Goal: Check status

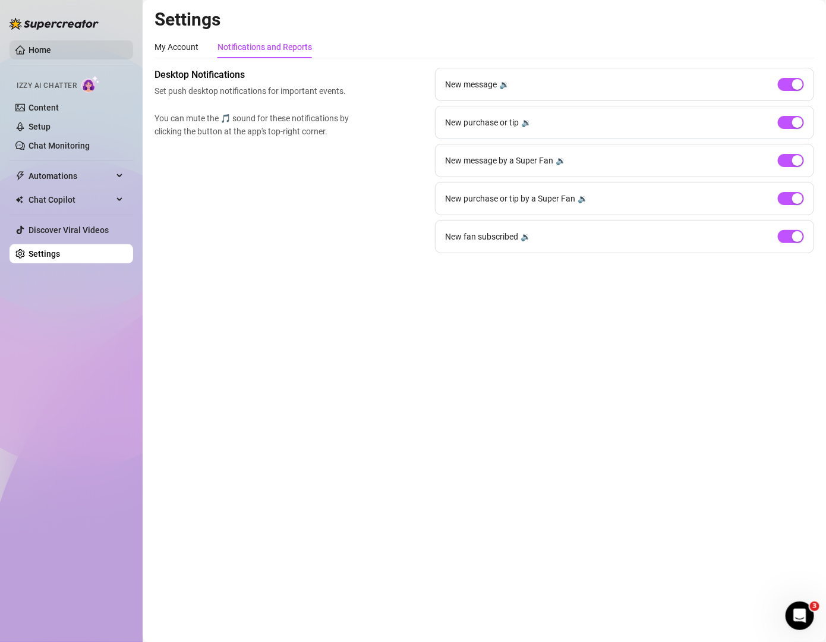
click at [51, 49] on link "Home" at bounding box center [40, 50] width 23 height 10
click at [38, 45] on link "Home" at bounding box center [40, 50] width 23 height 10
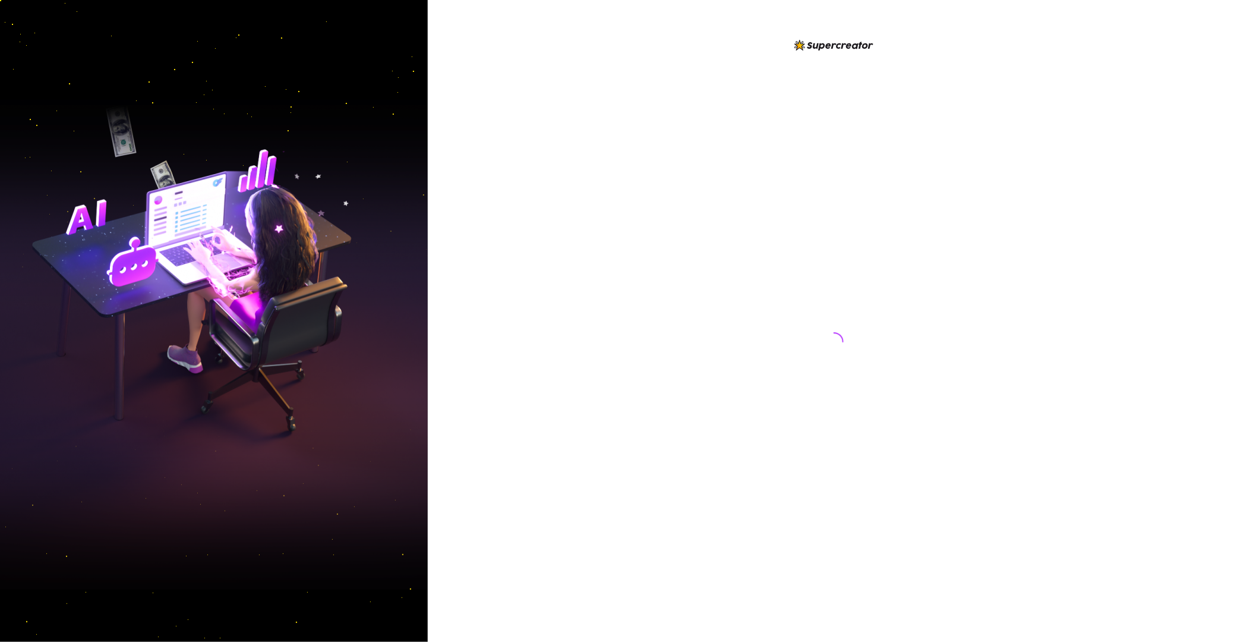
click at [585, 201] on div at bounding box center [834, 321] width 812 height 642
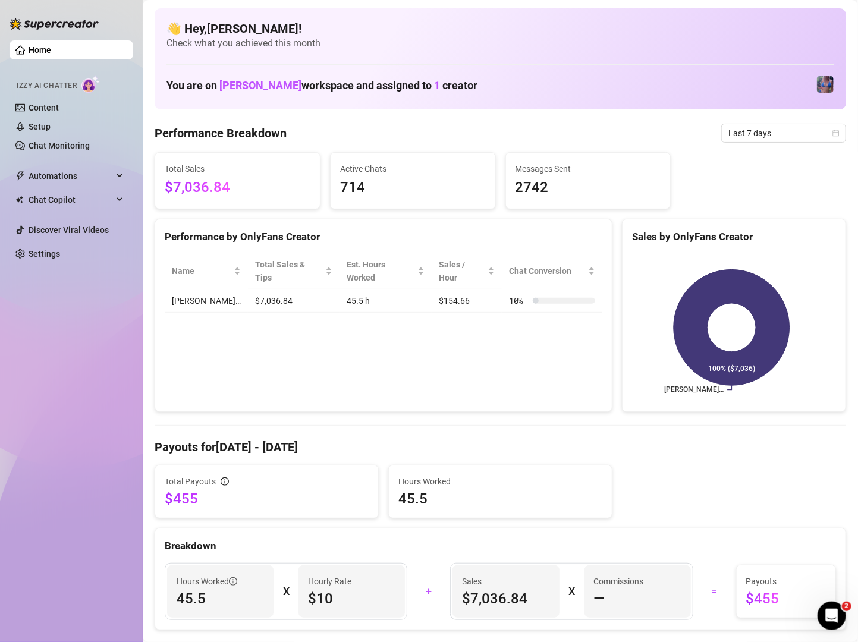
drag, startPoint x: 619, startPoint y: 15, endPoint x: 419, endPoint y: 20, distance: 200.3
click at [419, 20] on div "👋 Hey, Eunice ! Check what you achieved this month You are on Jaylie Tori Bonow…" at bounding box center [500, 58] width 691 height 101
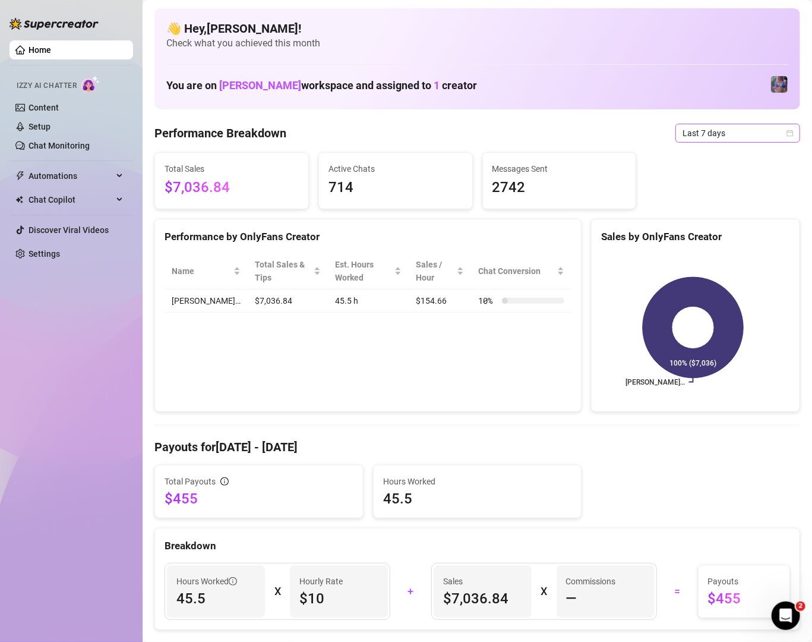
click at [721, 128] on span "Last 7 days" at bounding box center [738, 133] width 111 height 18
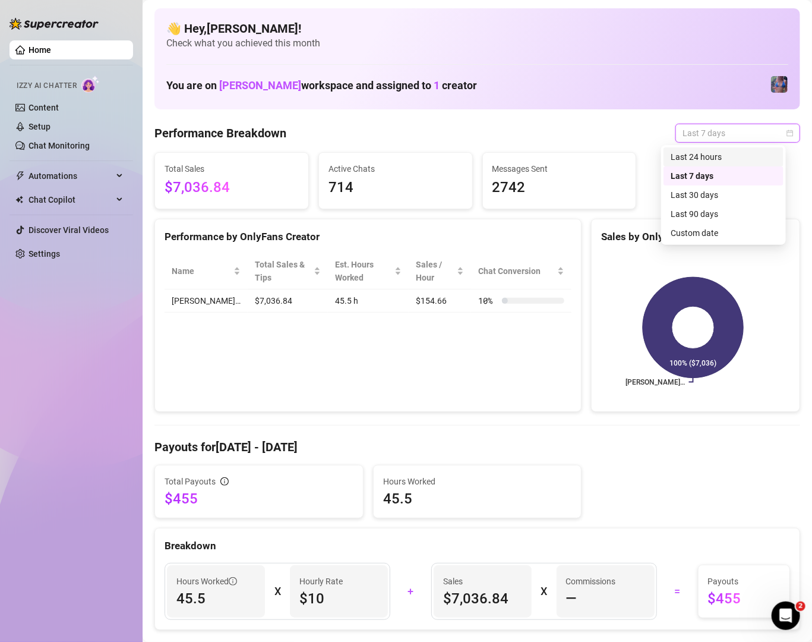
click at [701, 156] on div "Last 24 hours" at bounding box center [724, 156] width 106 height 13
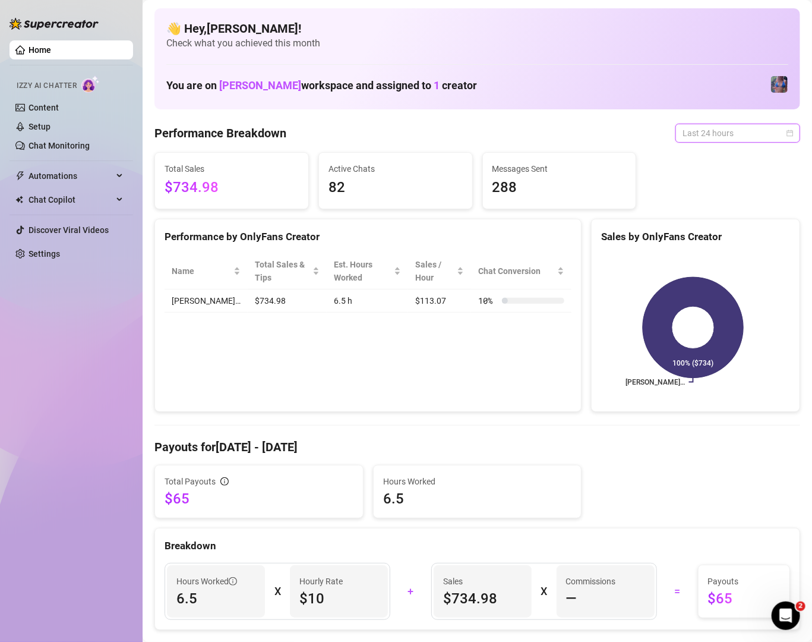
click at [726, 130] on span "Last 24 hours" at bounding box center [738, 133] width 111 height 18
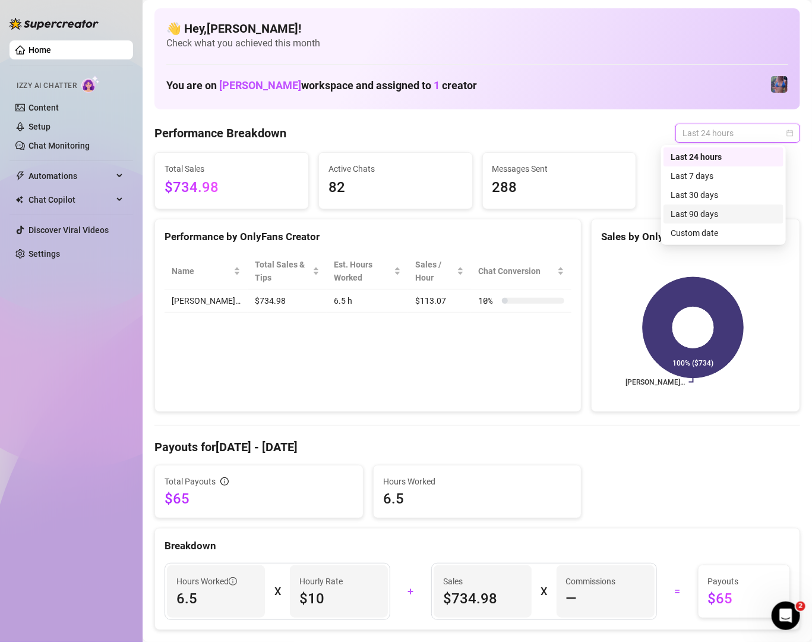
click at [720, 219] on div "Last 90 days" at bounding box center [724, 213] width 106 height 13
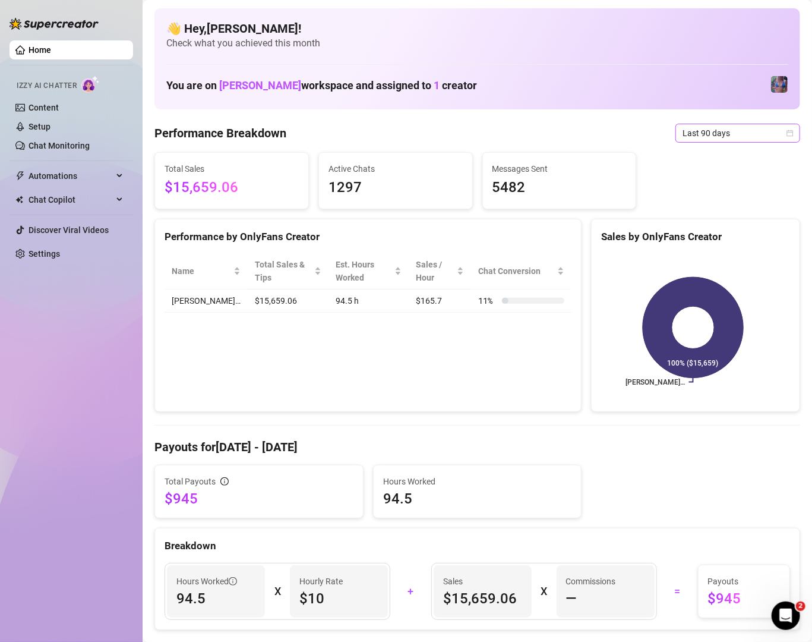
click at [732, 134] on span "Last 90 days" at bounding box center [738, 133] width 111 height 18
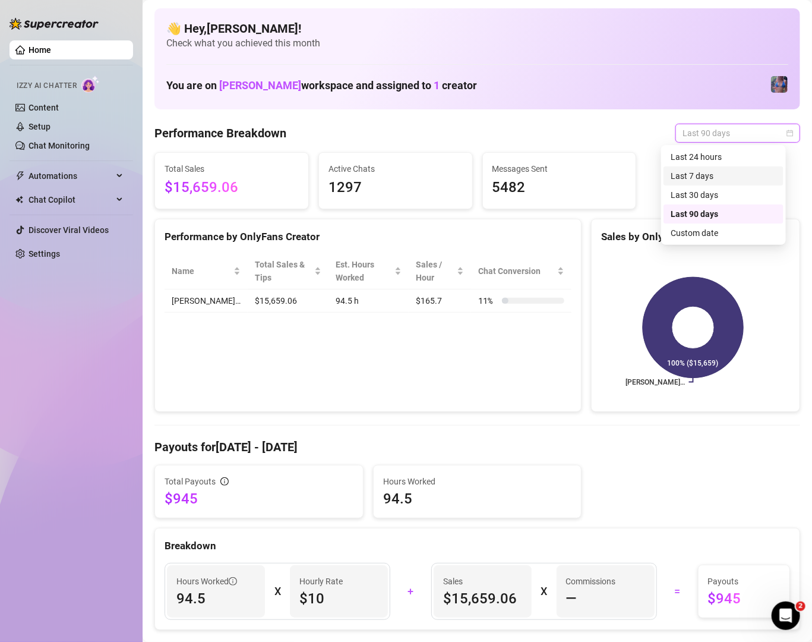
click at [719, 184] on div "Last 7 days" at bounding box center [724, 175] width 120 height 19
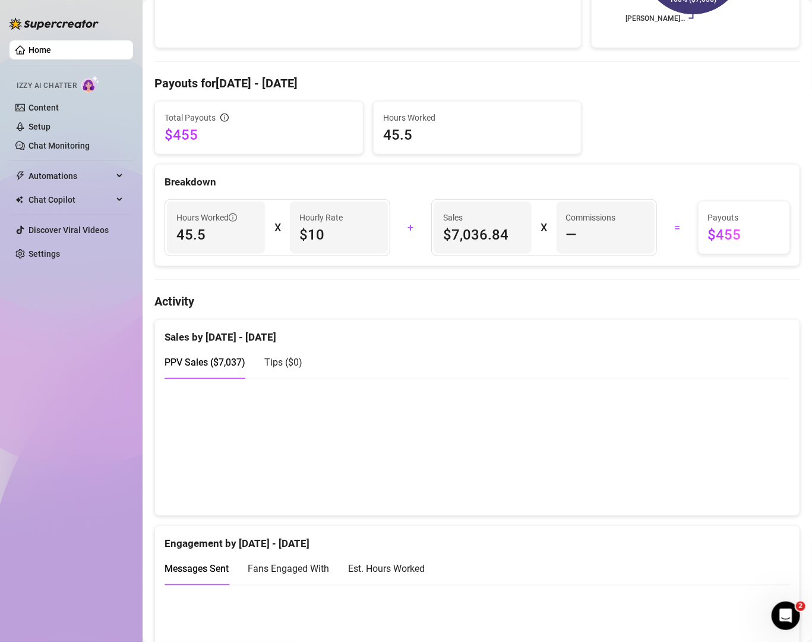
scroll to position [171, 0]
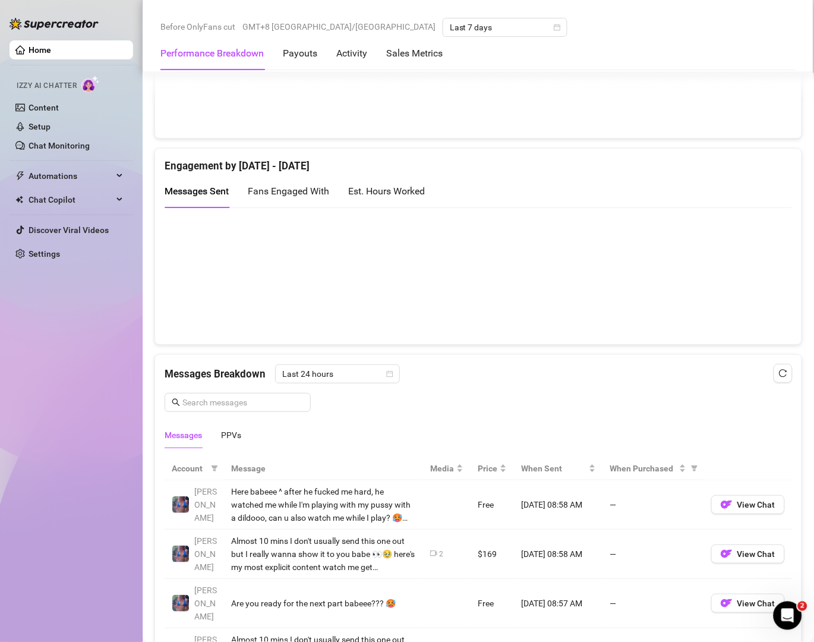
scroll to position [86, 0]
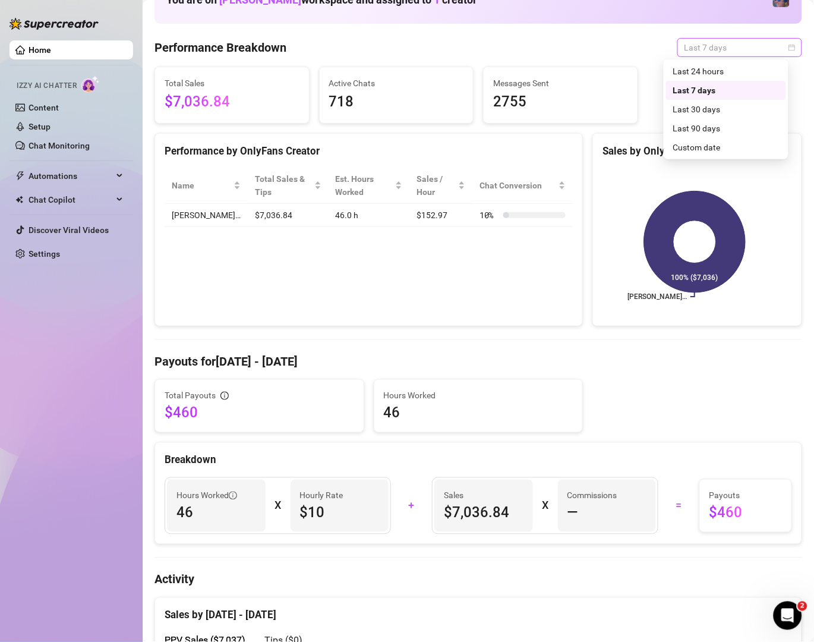
click at [701, 44] on span "Last 7 days" at bounding box center [740, 48] width 111 height 18
click at [715, 102] on div "Last 30 days" at bounding box center [726, 109] width 120 height 19
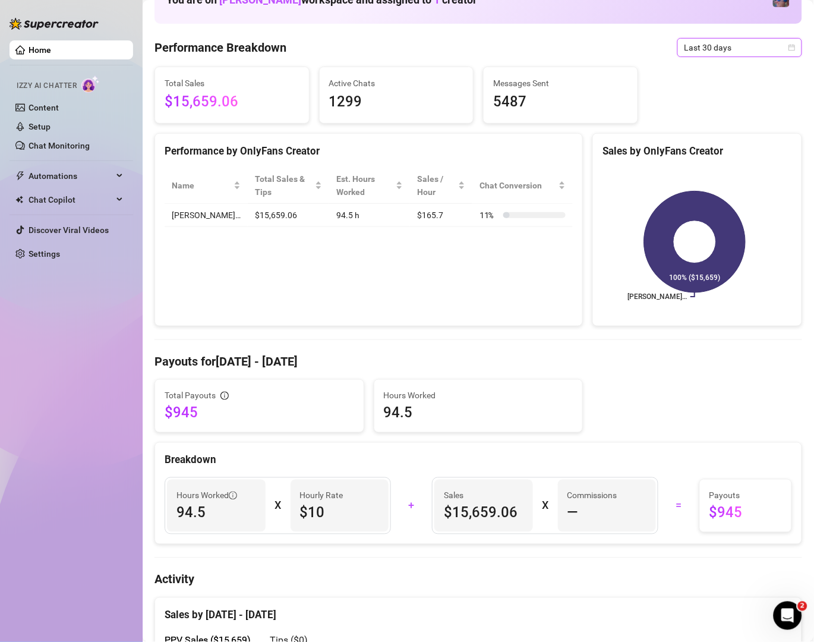
click at [725, 50] on span "Last 30 days" at bounding box center [740, 48] width 111 height 18
click at [733, 122] on div "Last 90 days" at bounding box center [726, 128] width 106 height 13
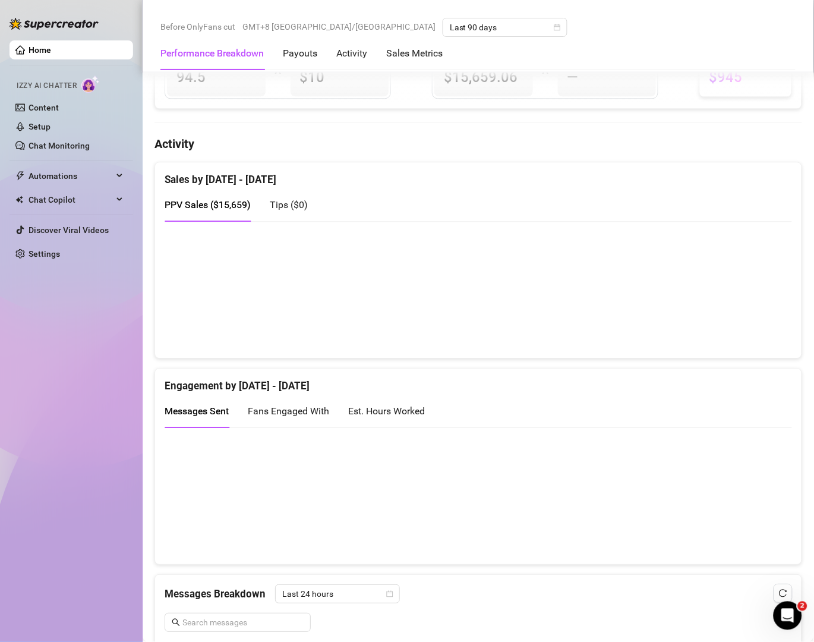
scroll to position [491, 0]
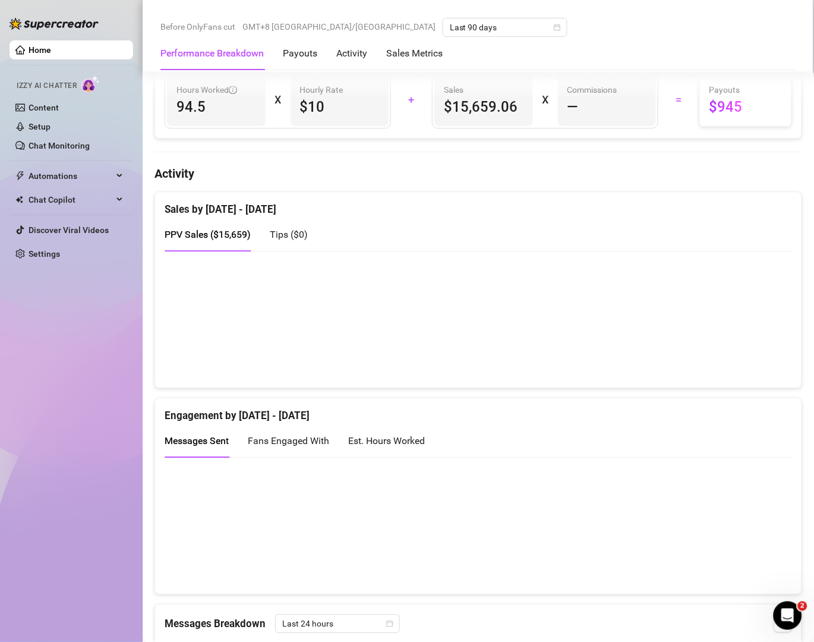
click at [777, 346] on canvas at bounding box center [471, 319] width 613 height 118
